Goal: Transaction & Acquisition: Purchase product/service

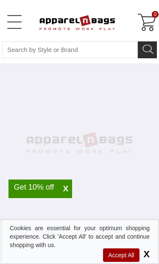
select select "48"
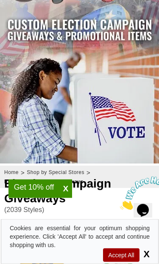
scroll to position [133, 0]
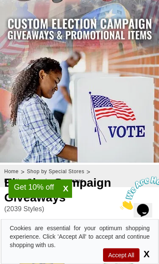
click at [61, 194] on span "X" at bounding box center [65, 189] width 13 height 10
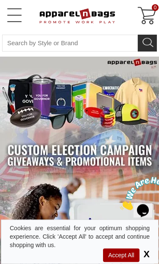
scroll to position [0, 0]
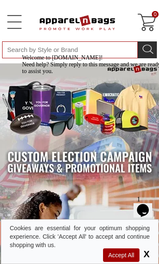
click at [92, 50] on input "Search By Style or Brand" at bounding box center [69, 49] width 135 height 17
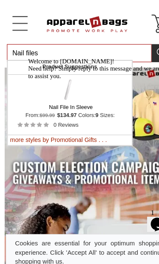
type input "Nail files"
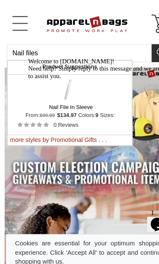
click at [146, 46] on img "Search" at bounding box center [147, 48] width 13 height 13
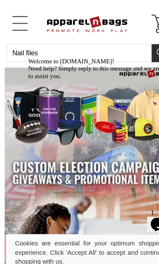
click at [141, 48] on img "Search" at bounding box center [147, 48] width 13 height 13
